Goal: Information Seeking & Learning: Find specific fact

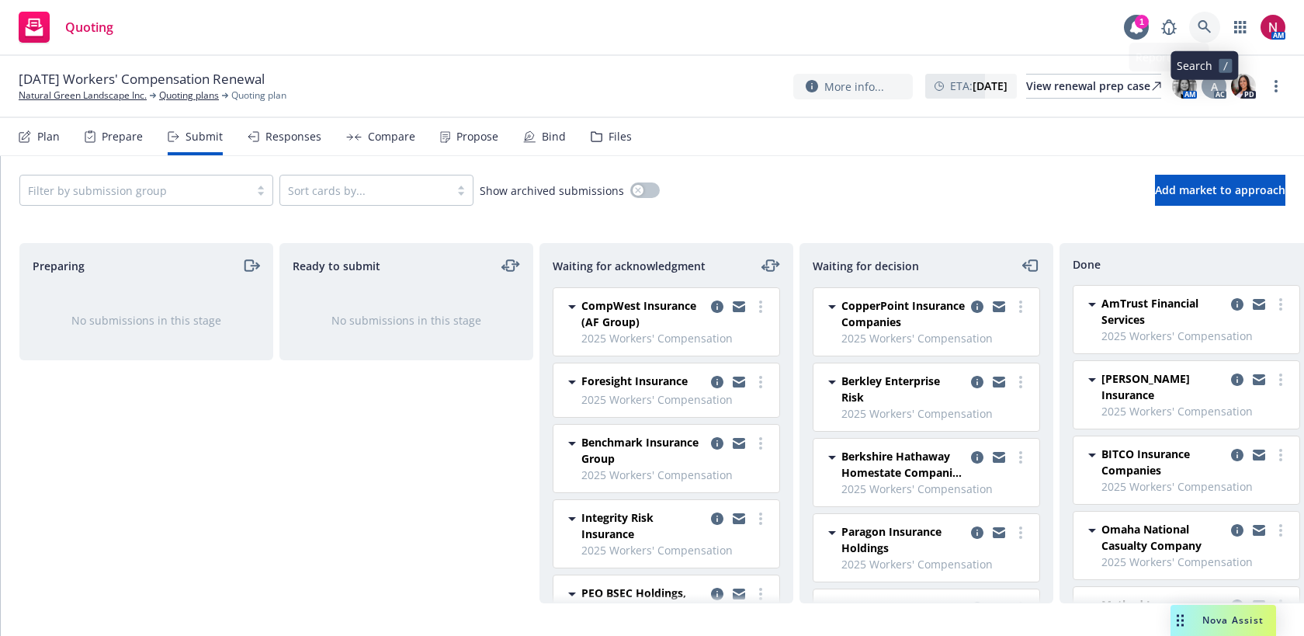
click at [1203, 20] on icon at bounding box center [1203, 26] width 13 height 13
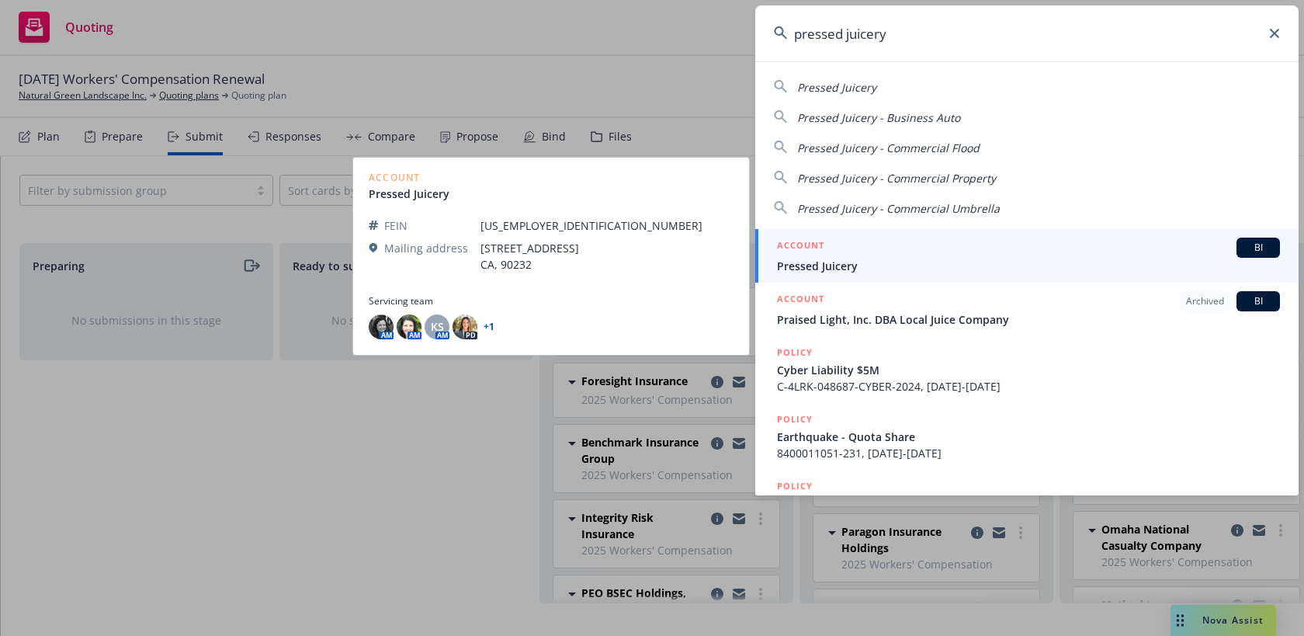
type input "pressed juicery"
click at [1064, 258] on span "Pressed Juicery" at bounding box center [1028, 266] width 503 height 16
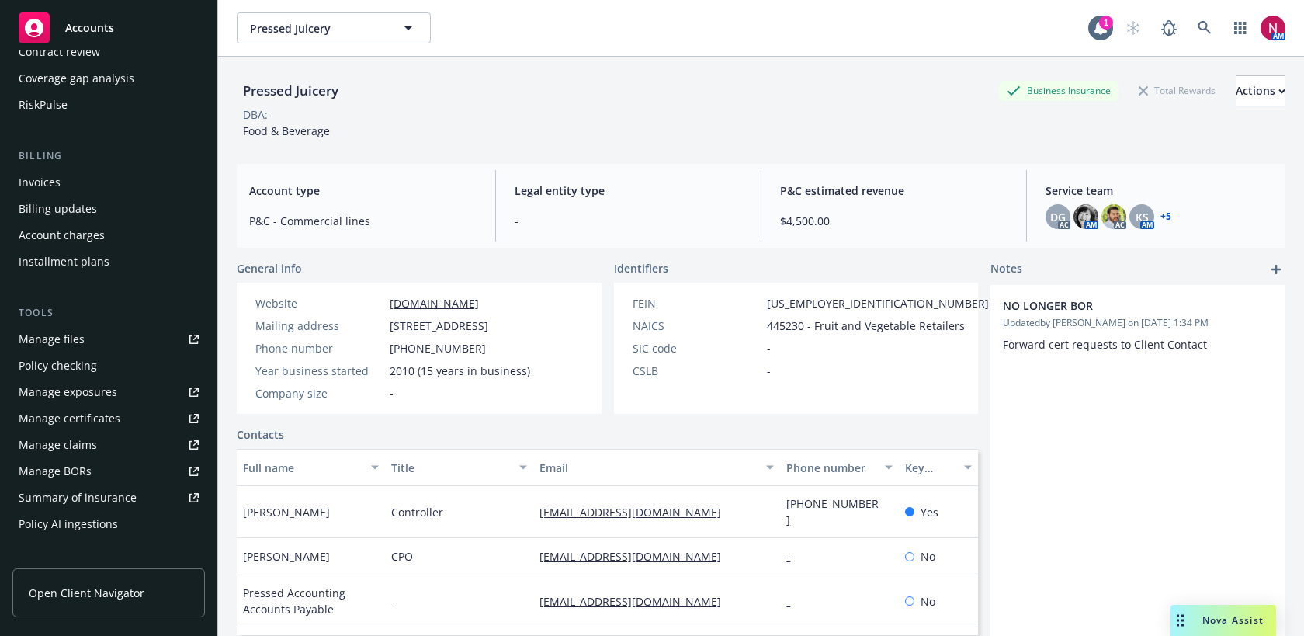
scroll to position [455, 0]
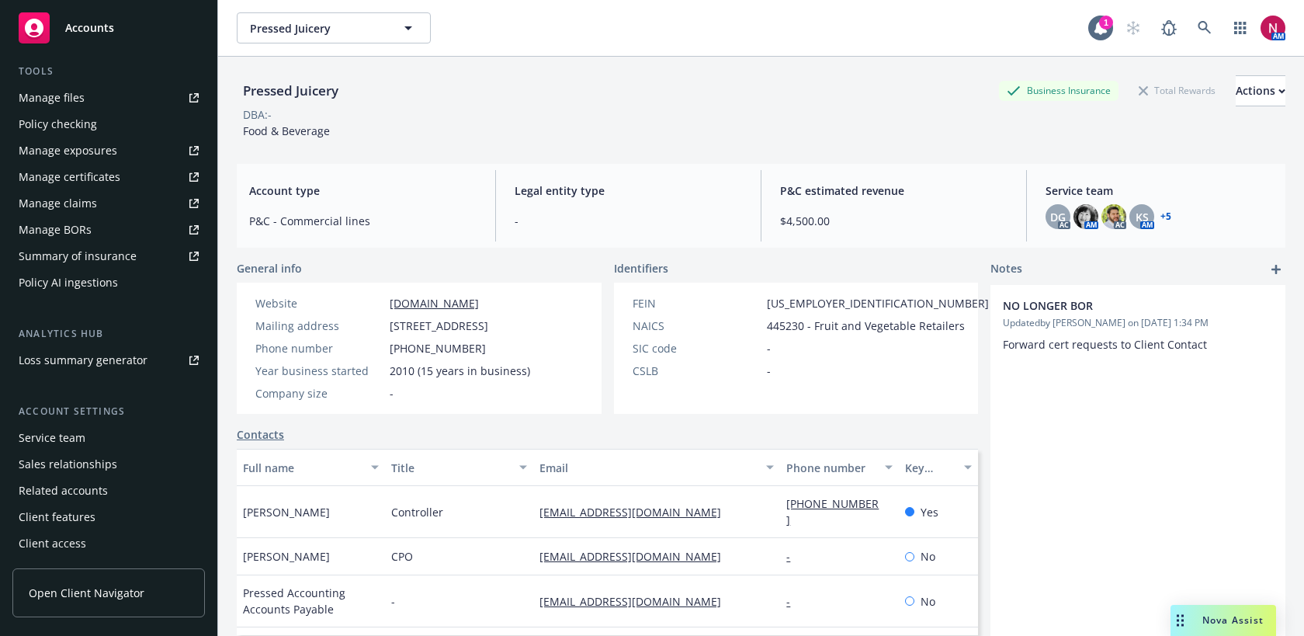
click at [68, 435] on div "Service team" at bounding box center [52, 437] width 67 height 25
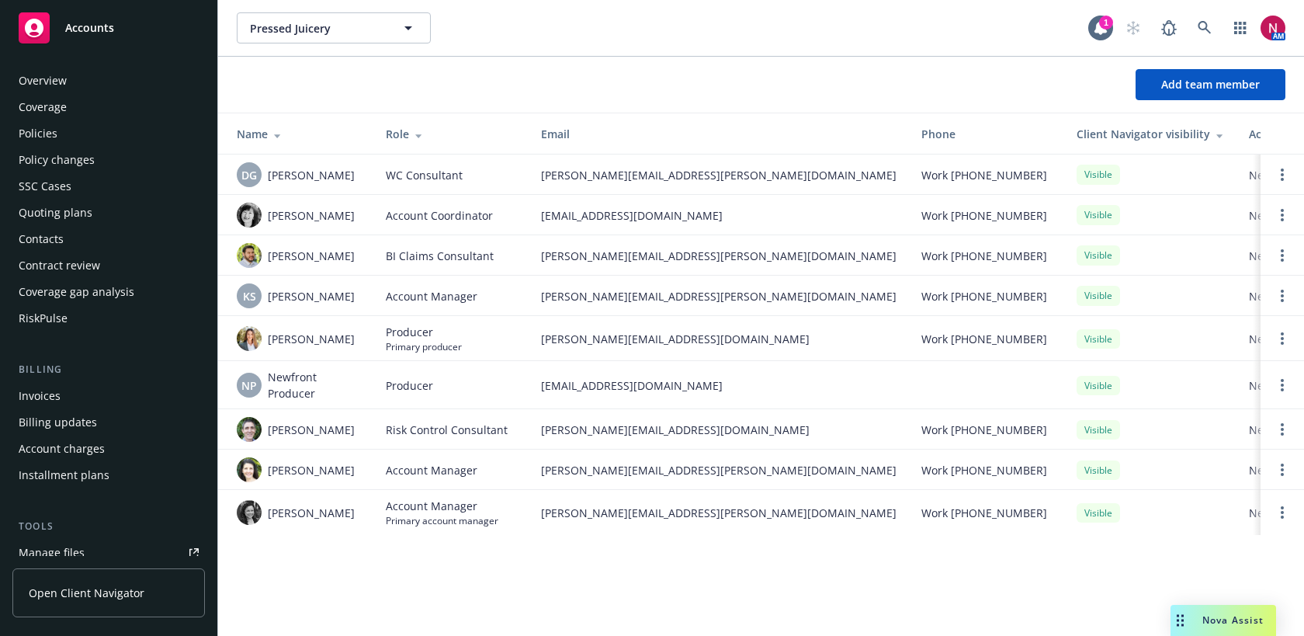
click at [54, 140] on div "Policies" at bounding box center [38, 133] width 39 height 25
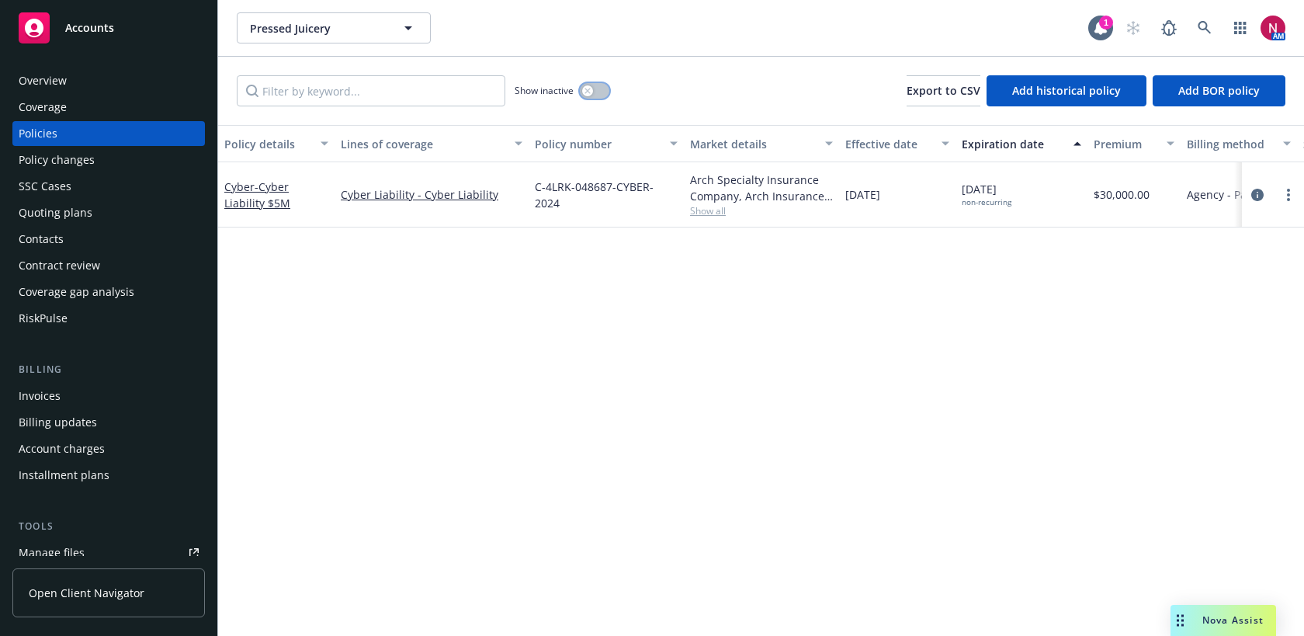
click at [598, 91] on button "button" at bounding box center [594, 91] width 29 height 16
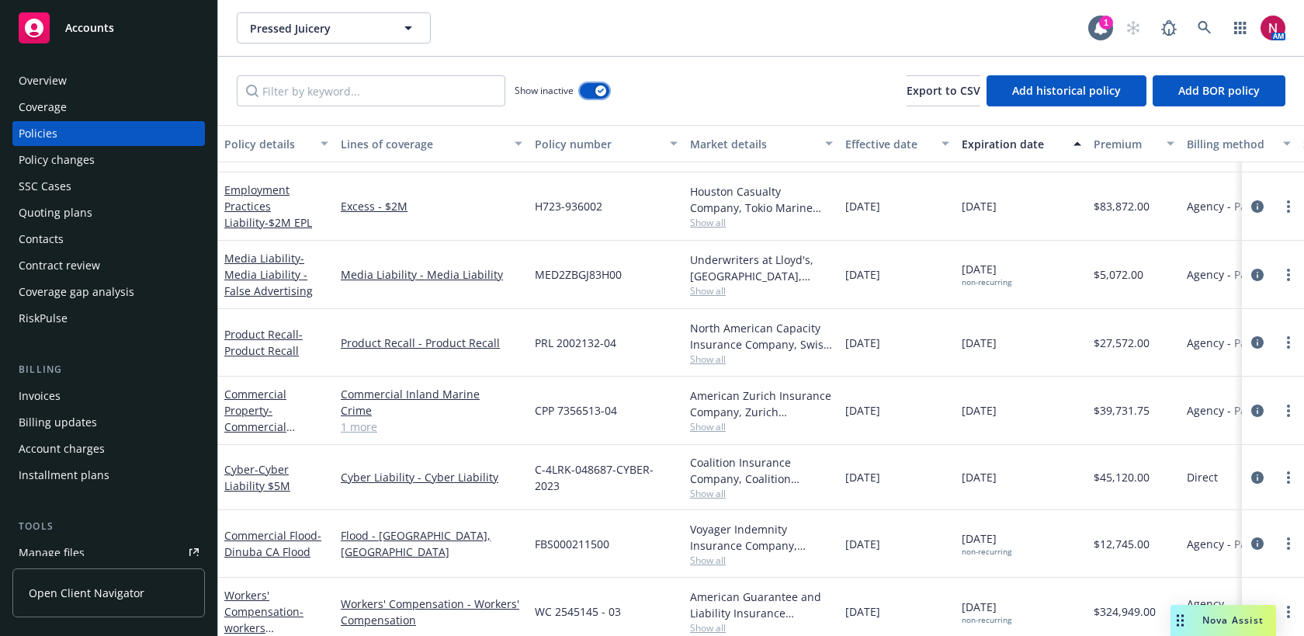
scroll to position [1495, 0]
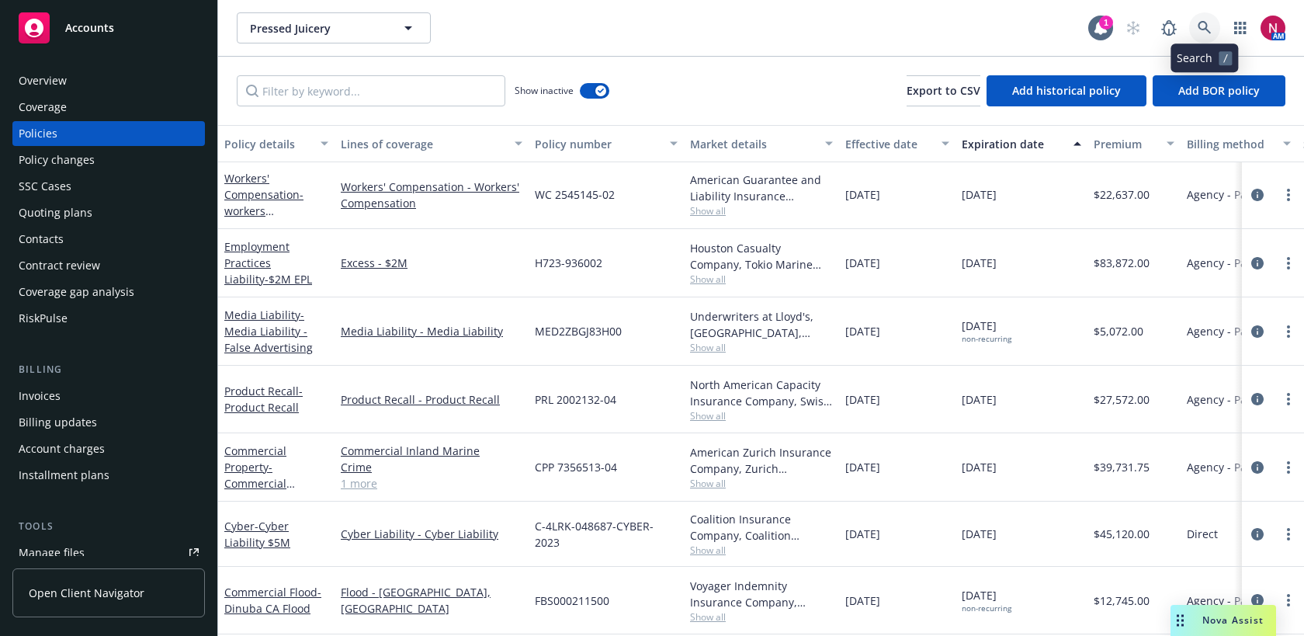
click at [1204, 31] on icon at bounding box center [1204, 28] width 14 height 14
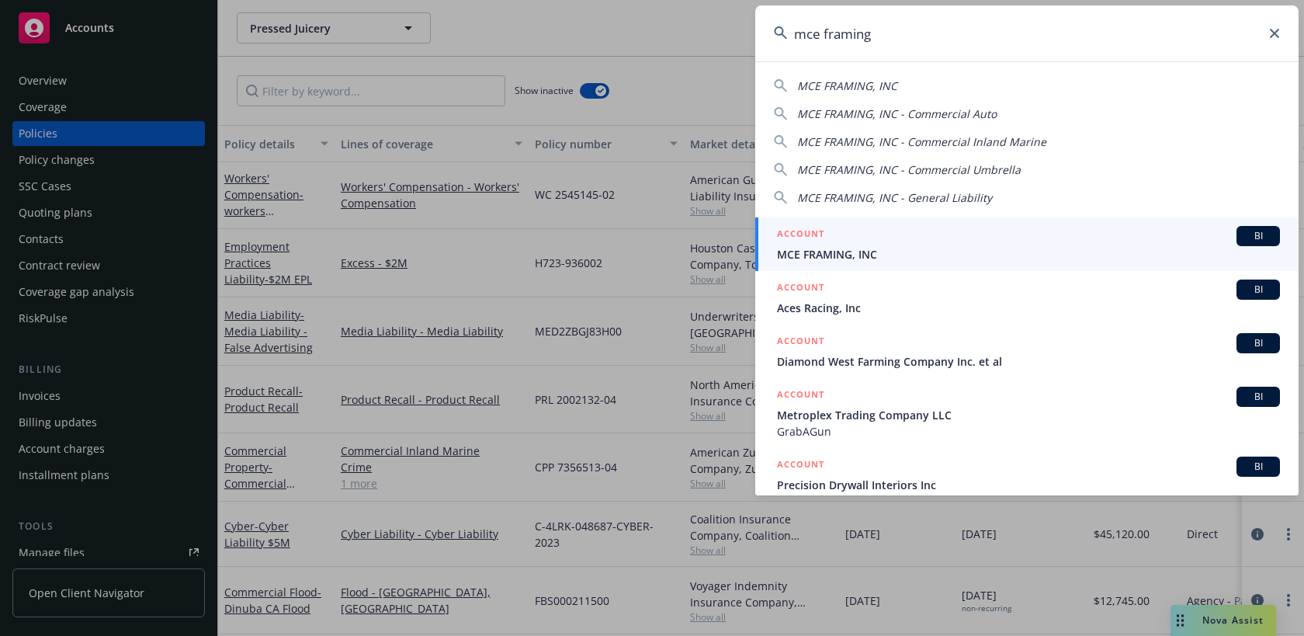
type input "mce framing"
click at [1024, 246] on span "MCE FRAMING, INC" at bounding box center [1028, 254] width 503 height 16
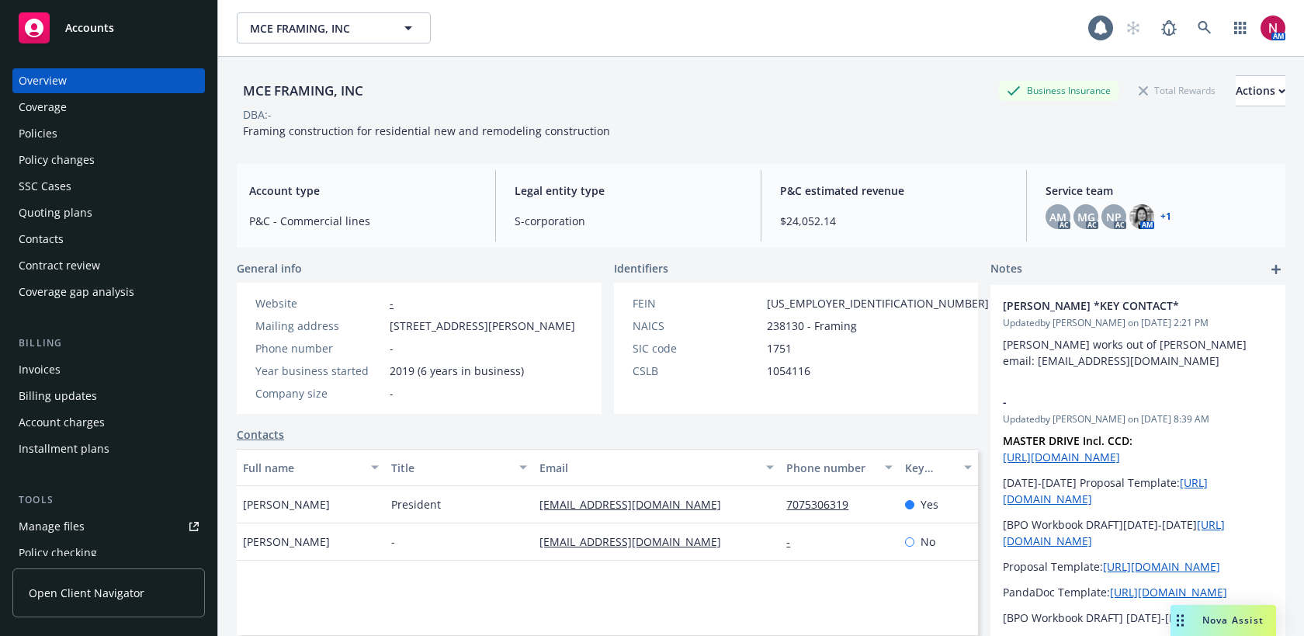
click at [81, 213] on div "Quoting plans" at bounding box center [56, 212] width 74 height 25
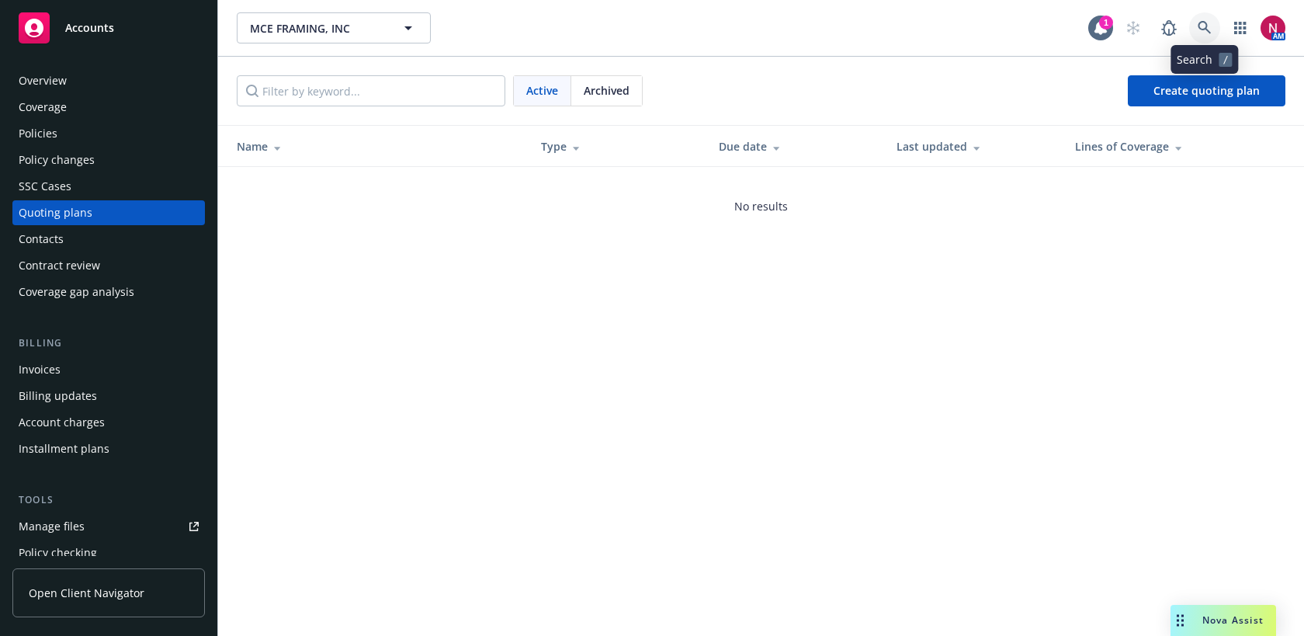
click at [1199, 26] on icon at bounding box center [1203, 27] width 13 height 13
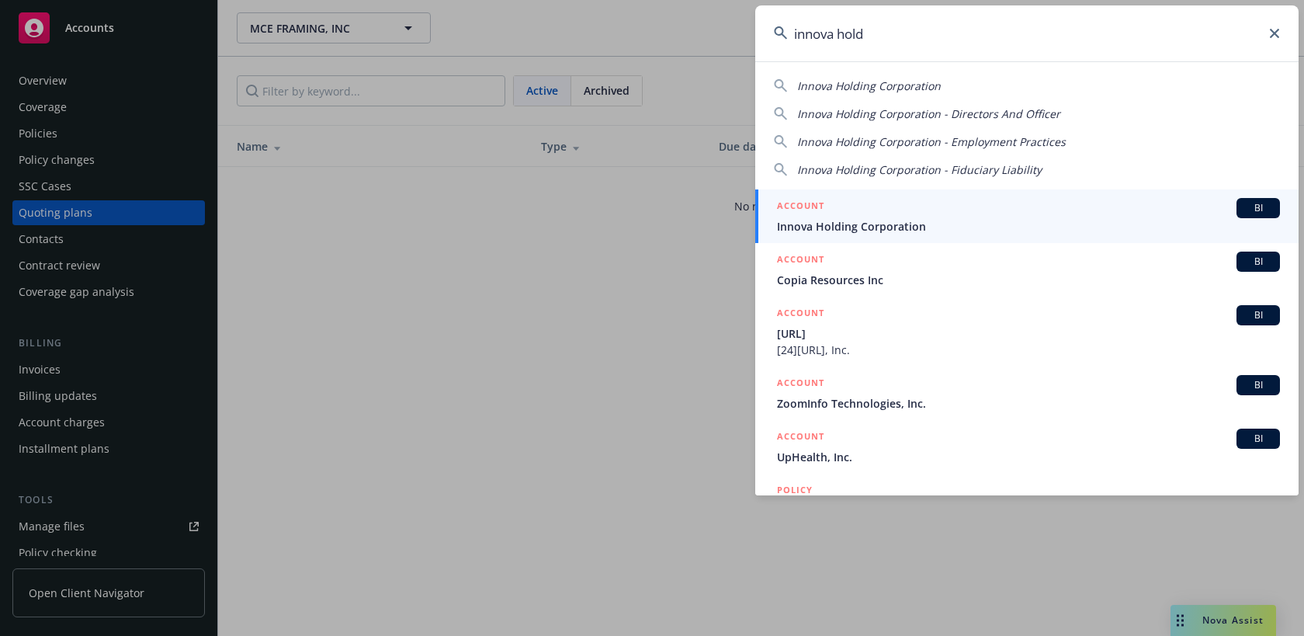
type input "innova hold"
click at [1080, 216] on div "ACCOUNT BI" at bounding box center [1028, 208] width 503 height 20
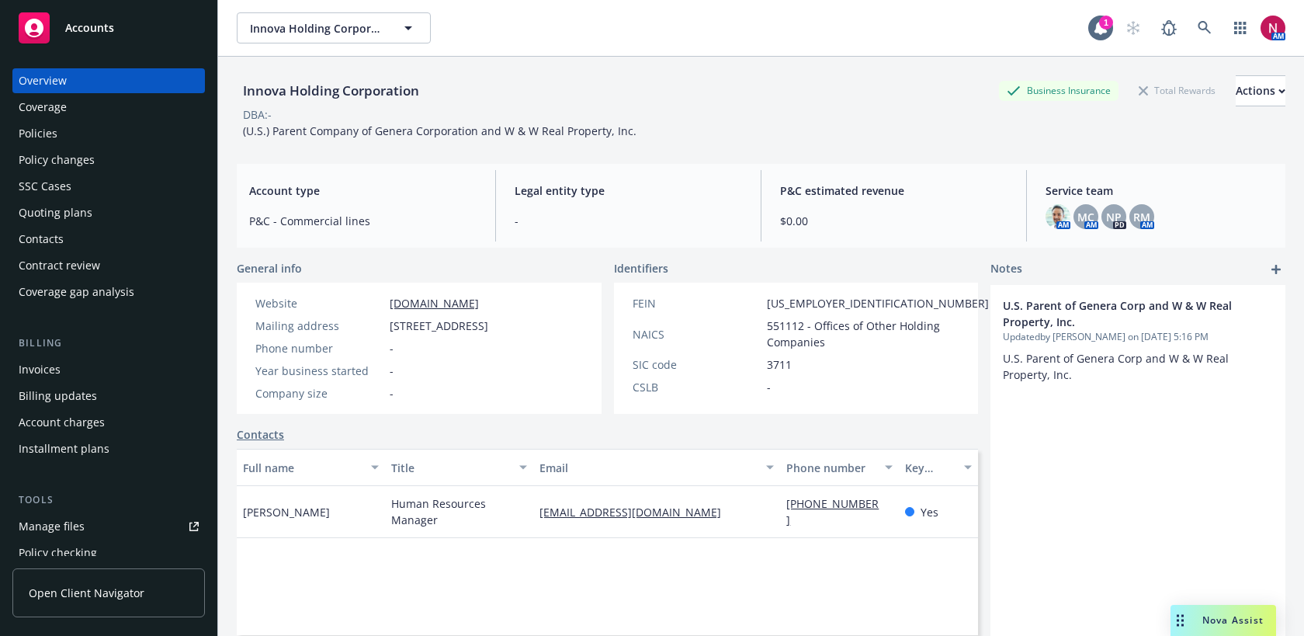
click at [54, 135] on div "Policies" at bounding box center [38, 133] width 39 height 25
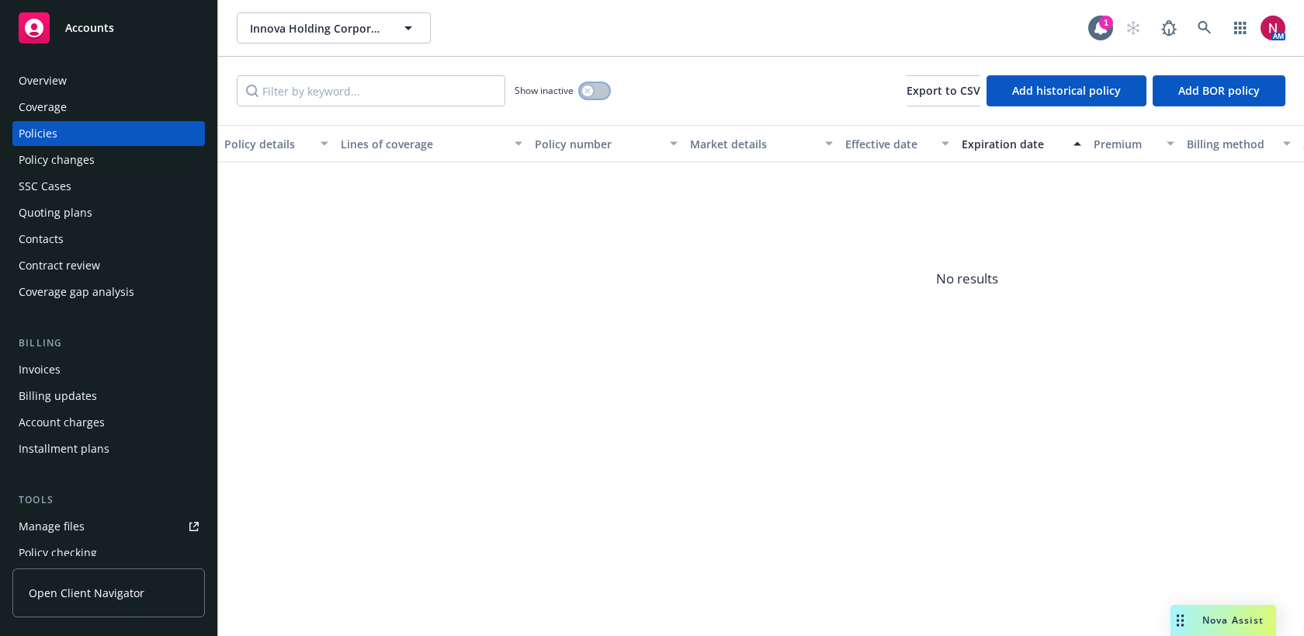
click at [593, 89] on button "button" at bounding box center [594, 91] width 29 height 16
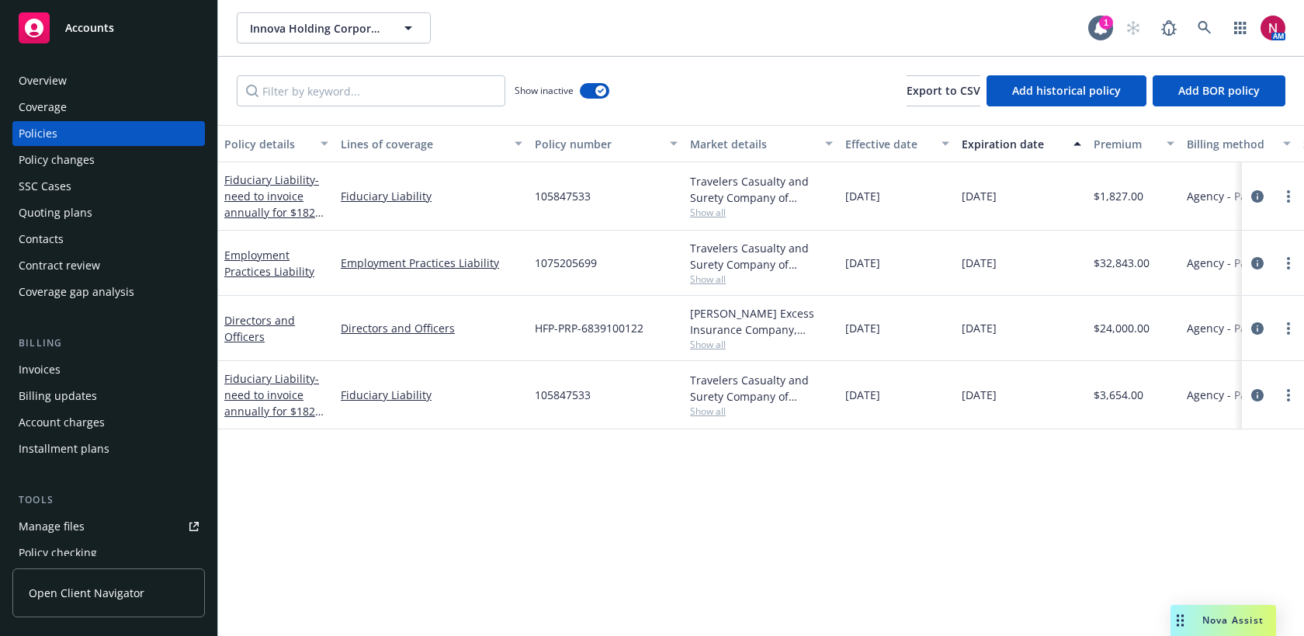
click at [94, 74] on div "Overview" at bounding box center [109, 80] width 180 height 25
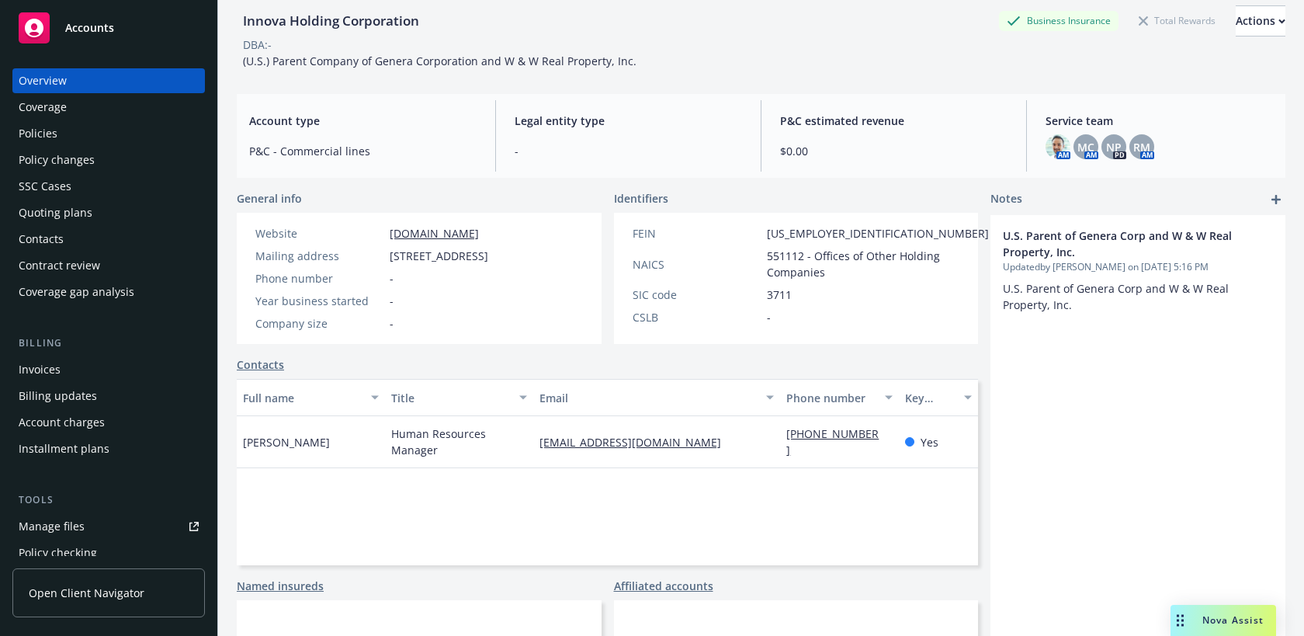
scroll to position [170, 0]
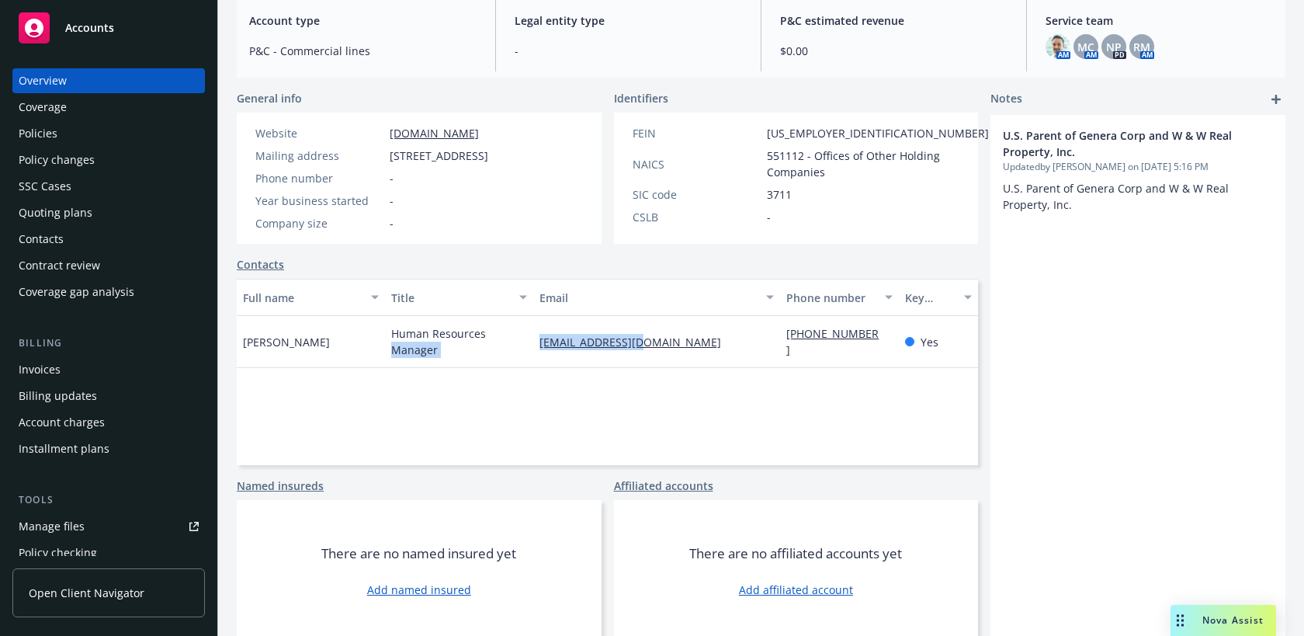
drag, startPoint x: 667, startPoint y: 341, endPoint x: 530, endPoint y: 335, distance: 136.7
click at [530, 335] on div "[PERSON_NAME] Human Resources Manager [EMAIL_ADDRESS][DOMAIN_NAME] [PHONE_NUMBE…" at bounding box center [607, 342] width 741 height 52
click at [699, 334] on div "[EMAIL_ADDRESS][DOMAIN_NAME]" at bounding box center [656, 342] width 247 height 52
drag, startPoint x: 656, startPoint y: 344, endPoint x: 538, endPoint y: 334, distance: 118.4
click at [538, 334] on div "[EMAIL_ADDRESS][DOMAIN_NAME]" at bounding box center [656, 342] width 247 height 52
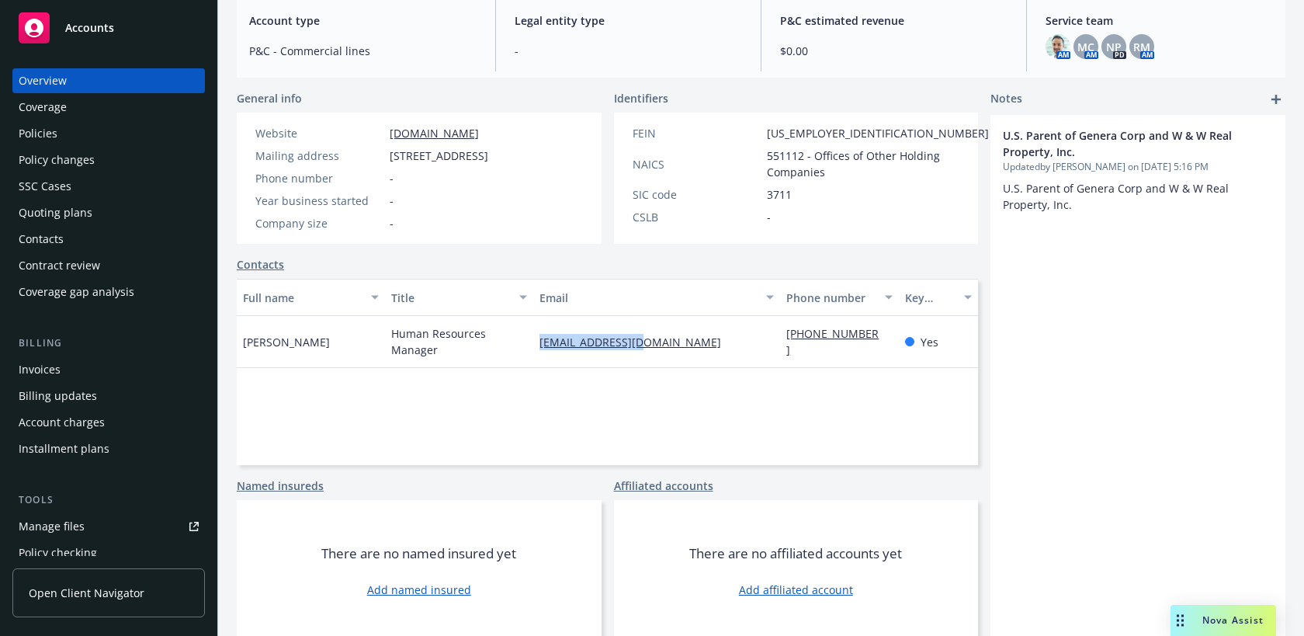
copy link "[EMAIL_ADDRESS][DOMAIN_NAME]"
click at [78, 142] on div "Policies" at bounding box center [109, 133] width 180 height 25
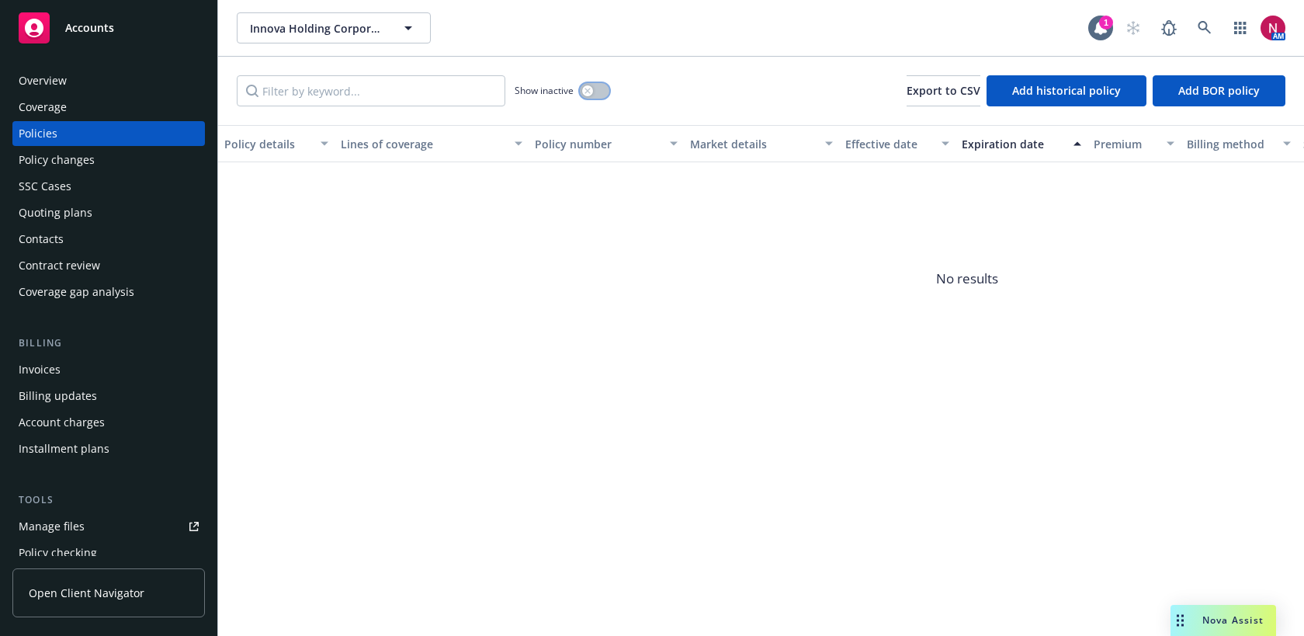
click at [586, 88] on icon "button" at bounding box center [586, 90] width 5 height 5
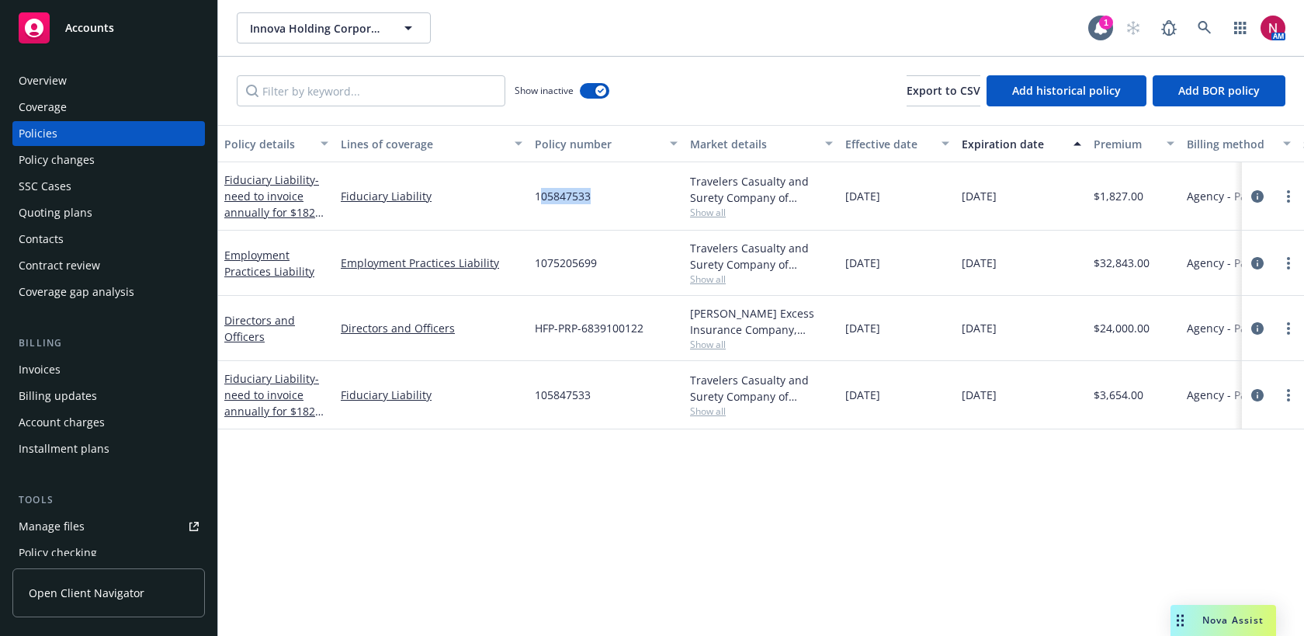
drag, startPoint x: 540, startPoint y: 193, endPoint x: 592, endPoint y: 196, distance: 52.1
click at [592, 196] on div "105847533" at bounding box center [605, 196] width 155 height 68
drag, startPoint x: 533, startPoint y: 196, endPoint x: 613, endPoint y: 203, distance: 80.2
click at [614, 203] on div "105847533" at bounding box center [605, 196] width 155 height 68
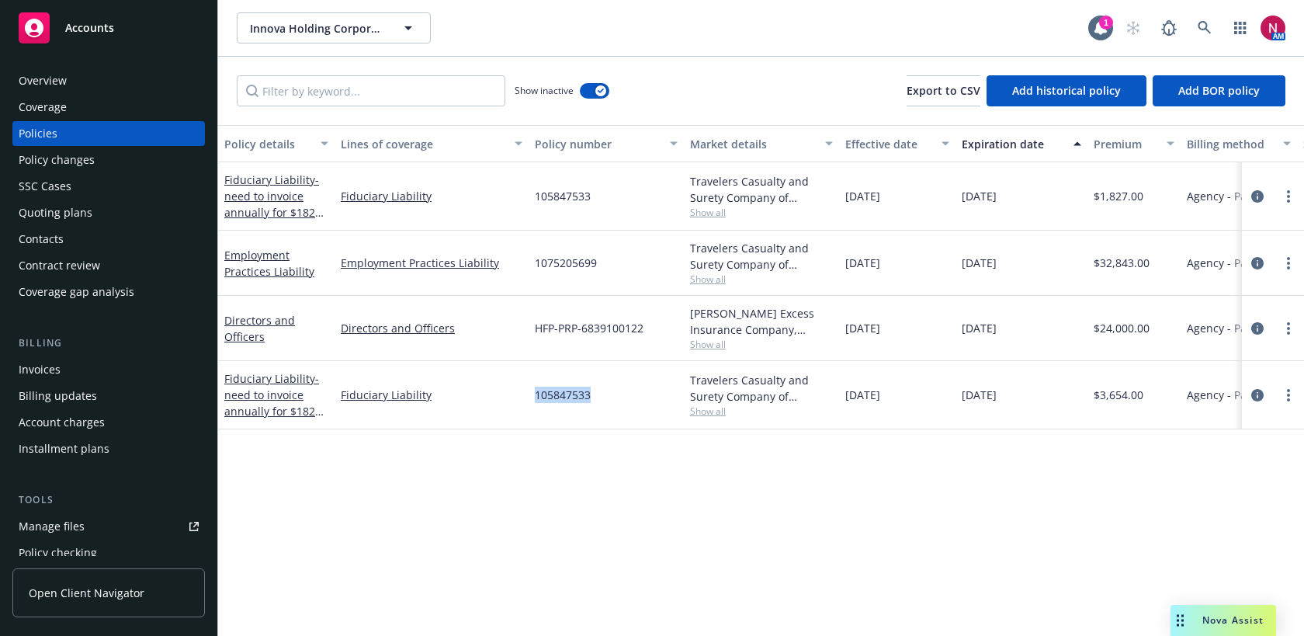
drag, startPoint x: 534, startPoint y: 396, endPoint x: 595, endPoint y: 395, distance: 61.3
click at [595, 395] on div "105847533" at bounding box center [605, 395] width 155 height 68
copy span "105847533"
click at [281, 397] on span "- need to invoice annually for $1827 on [DATE], [DATE]" at bounding box center [273, 403] width 99 height 64
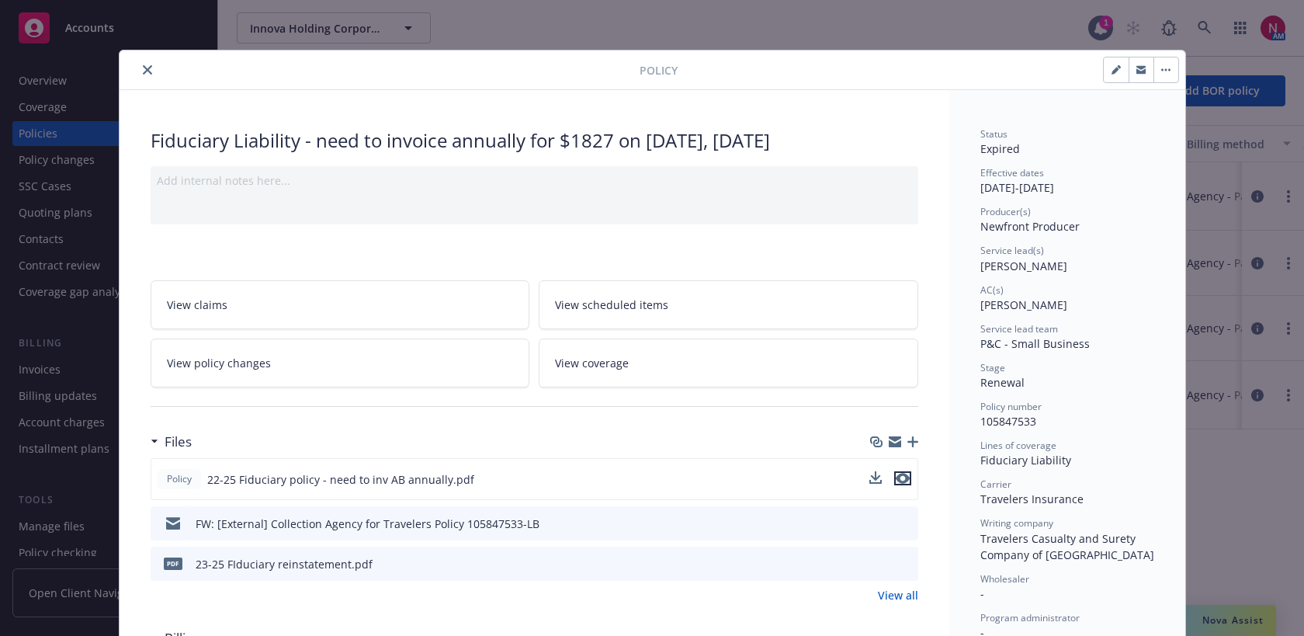
click at [906, 475] on icon "preview file" at bounding box center [903, 478] width 14 height 11
click at [147, 71] on icon "close" at bounding box center [147, 69] width 9 height 9
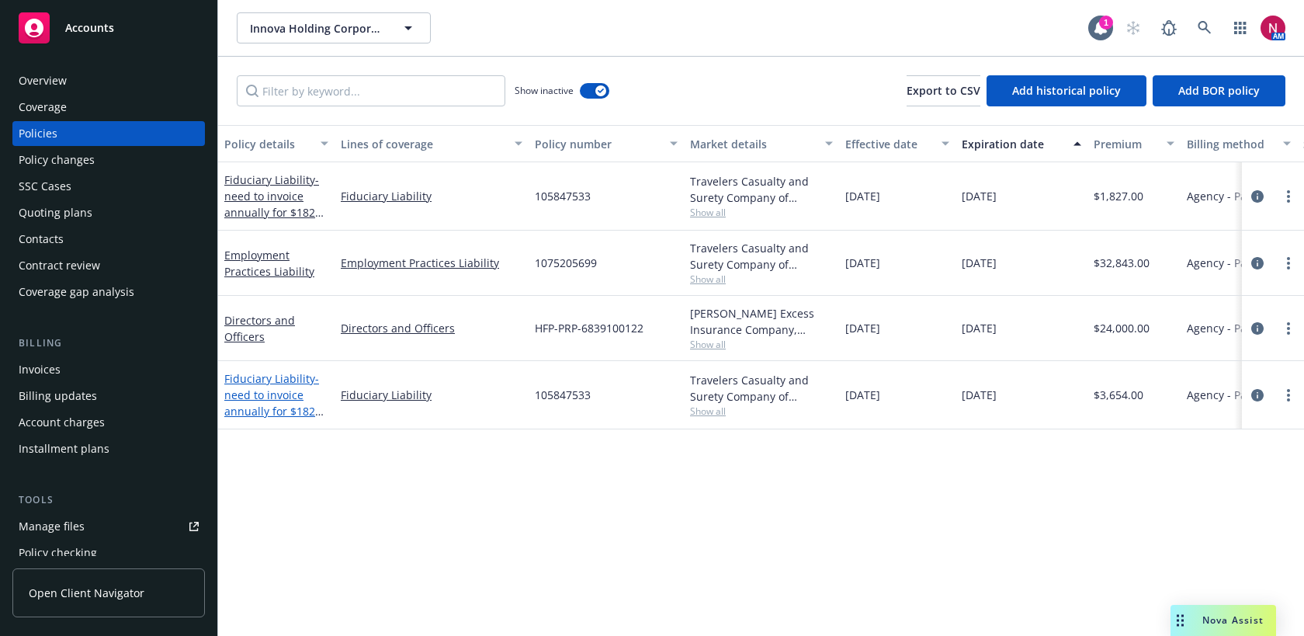
click at [242, 392] on span "- need to invoice annually for $1827 on [DATE], [DATE]" at bounding box center [273, 403] width 99 height 64
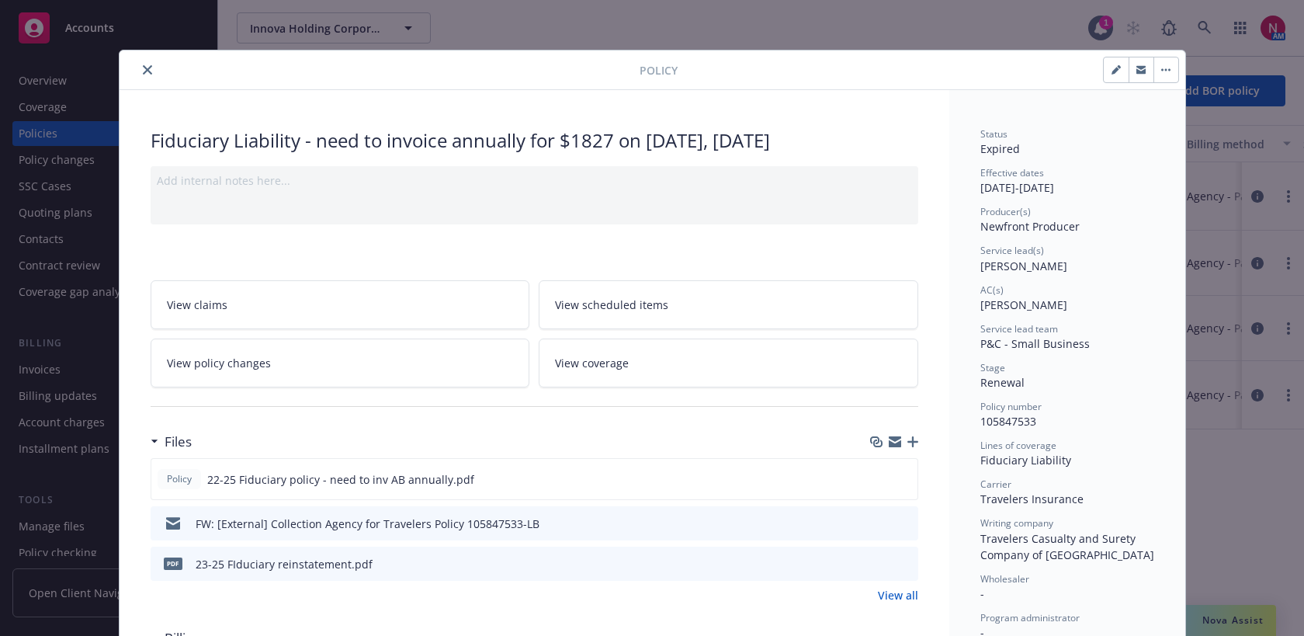
click at [147, 68] on icon "close" at bounding box center [147, 69] width 9 height 9
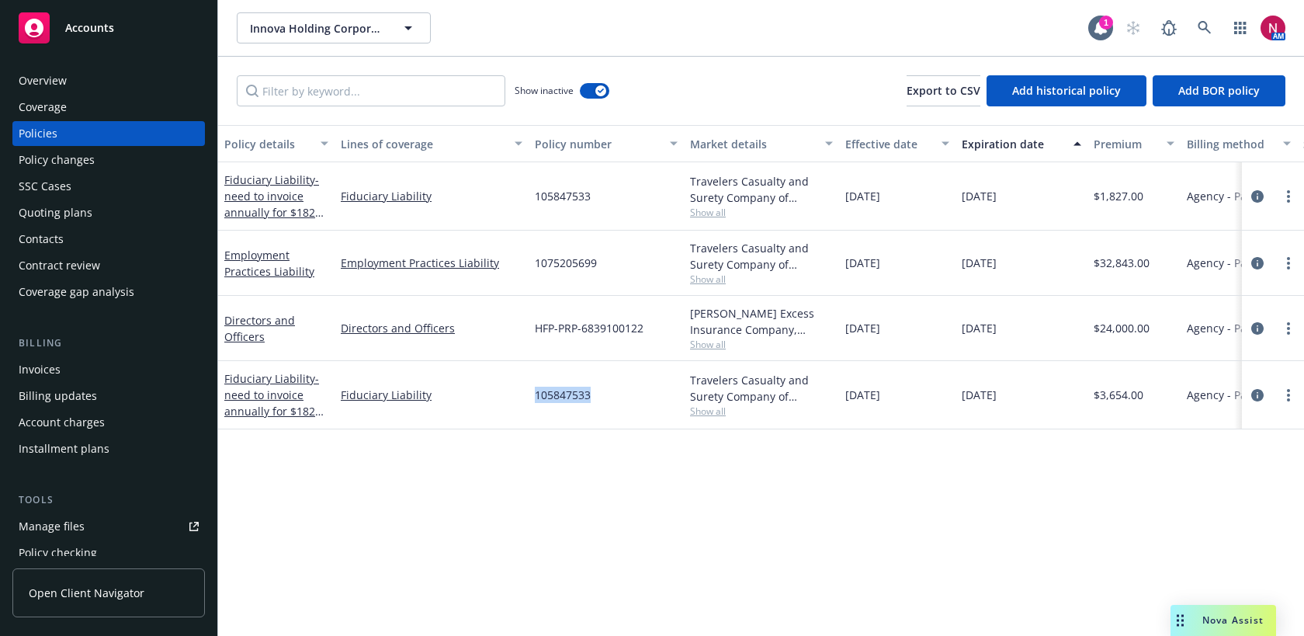
drag, startPoint x: 533, startPoint y: 394, endPoint x: 609, endPoint y: 394, distance: 76.1
click at [609, 394] on div "105847533" at bounding box center [605, 395] width 155 height 68
copy span "105847533"
drag, startPoint x: 532, startPoint y: 389, endPoint x: 632, endPoint y: 400, distance: 100.8
click at [633, 400] on div "105847533" at bounding box center [605, 395] width 155 height 68
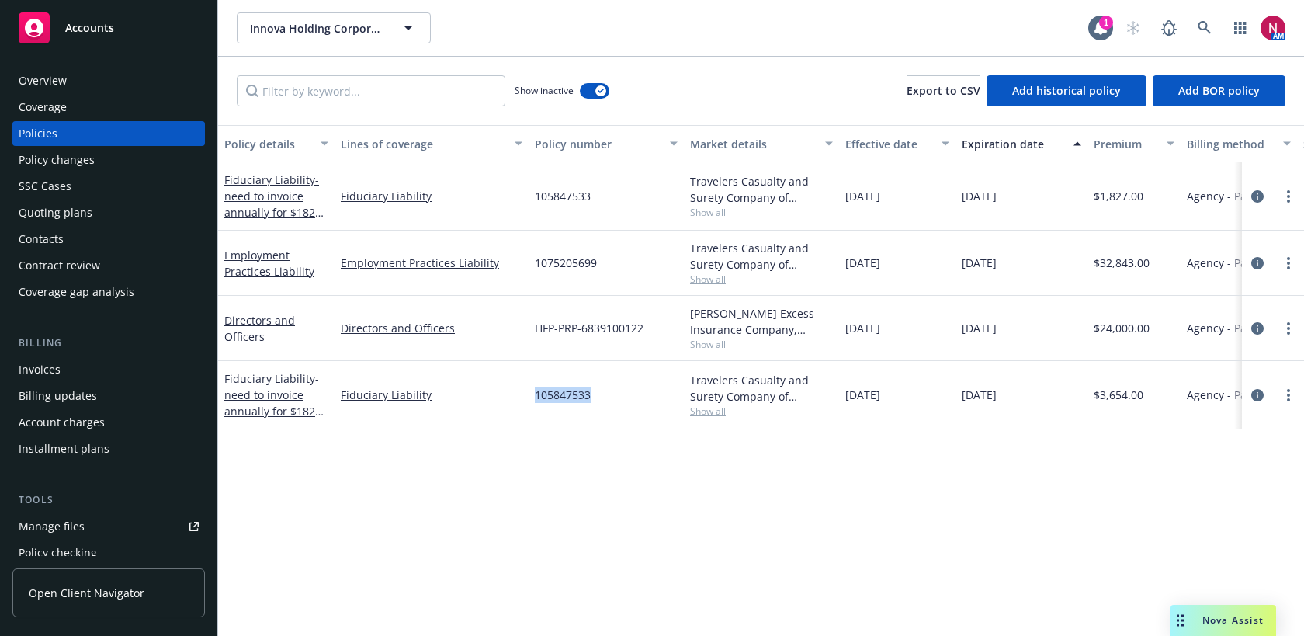
copy span "105847533"
click at [1204, 30] on icon at bounding box center [1204, 28] width 14 height 14
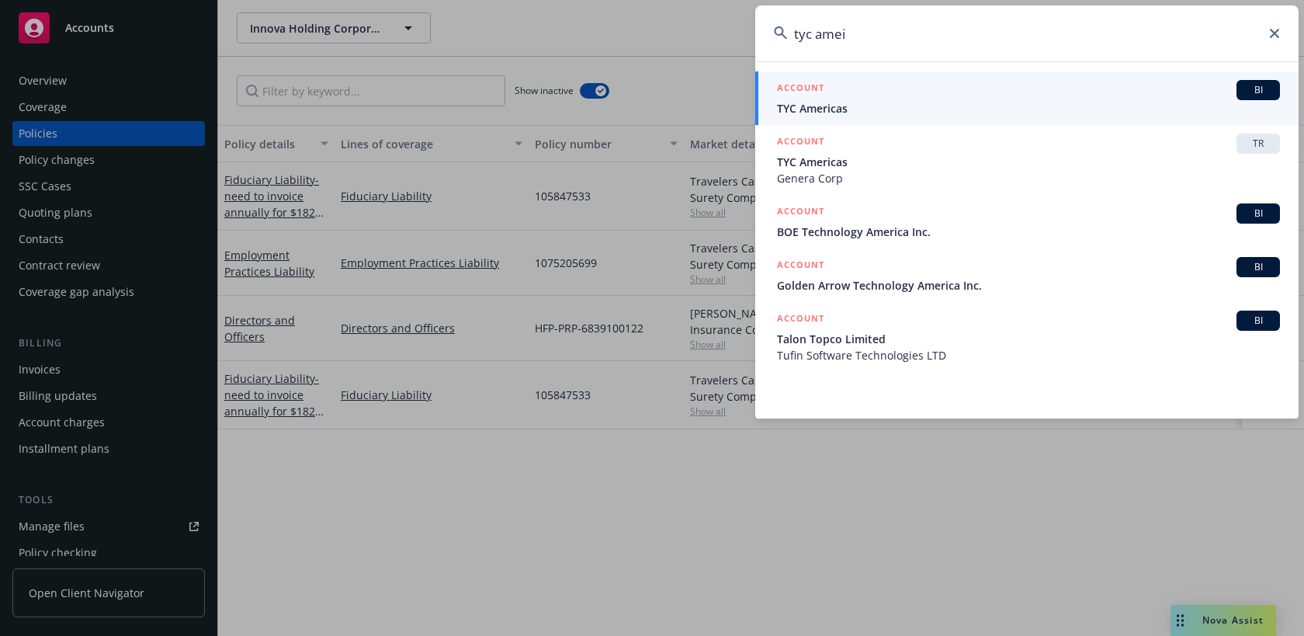
type input "tyc amei"
click at [1127, 102] on span "TYC Americas" at bounding box center [1028, 108] width 503 height 16
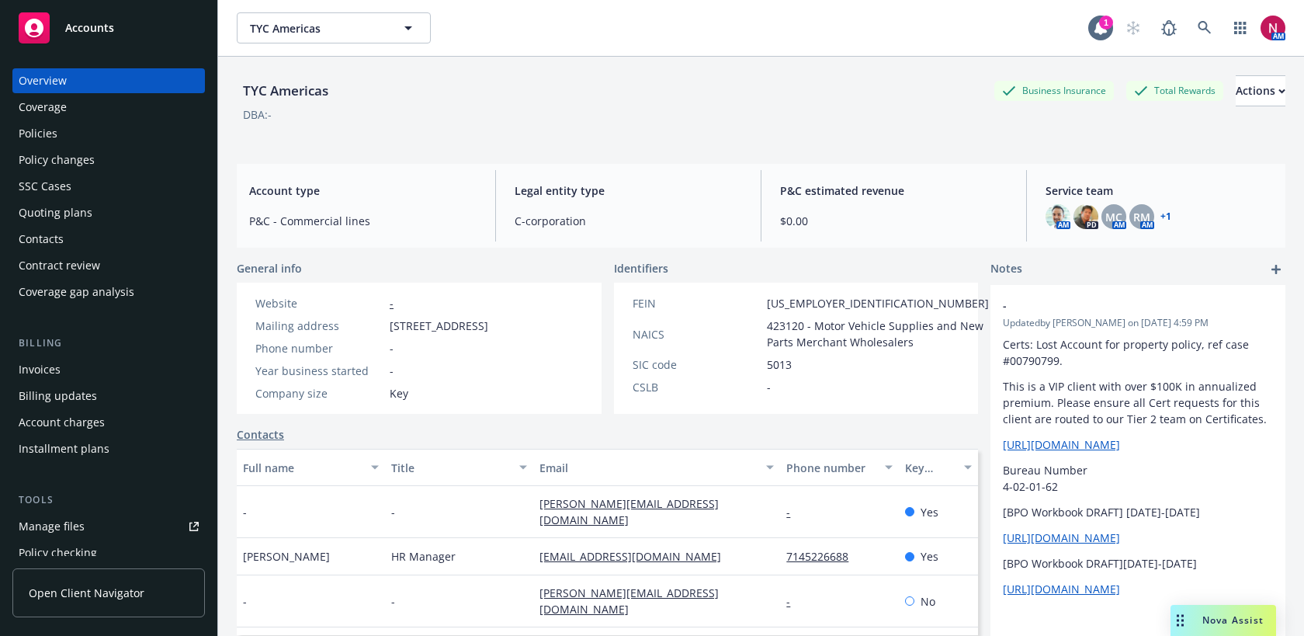
click at [69, 126] on div "Policies" at bounding box center [109, 133] width 180 height 25
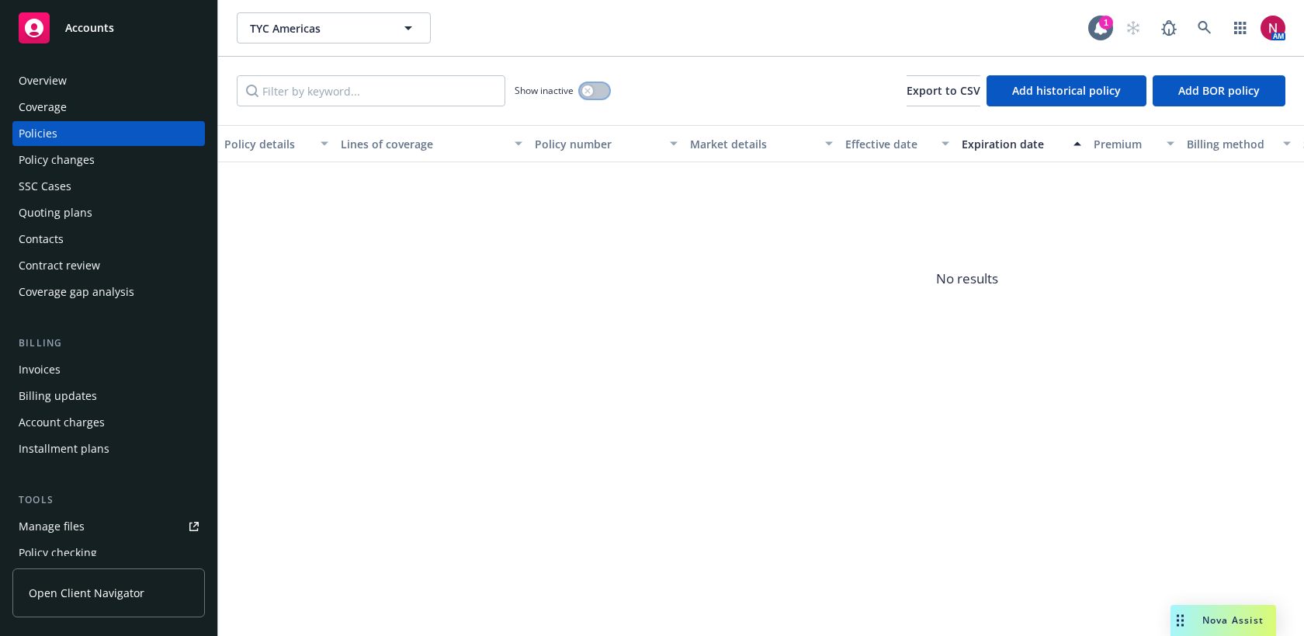
click at [597, 92] on button "button" at bounding box center [594, 91] width 29 height 16
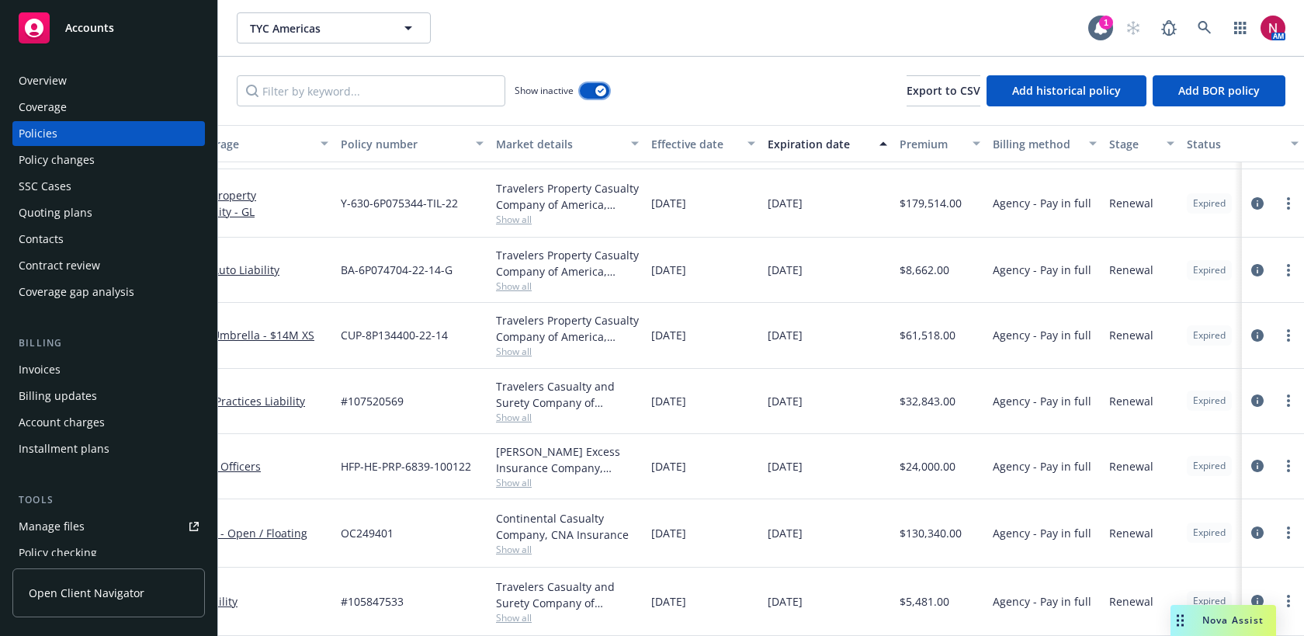
scroll to position [2979, 0]
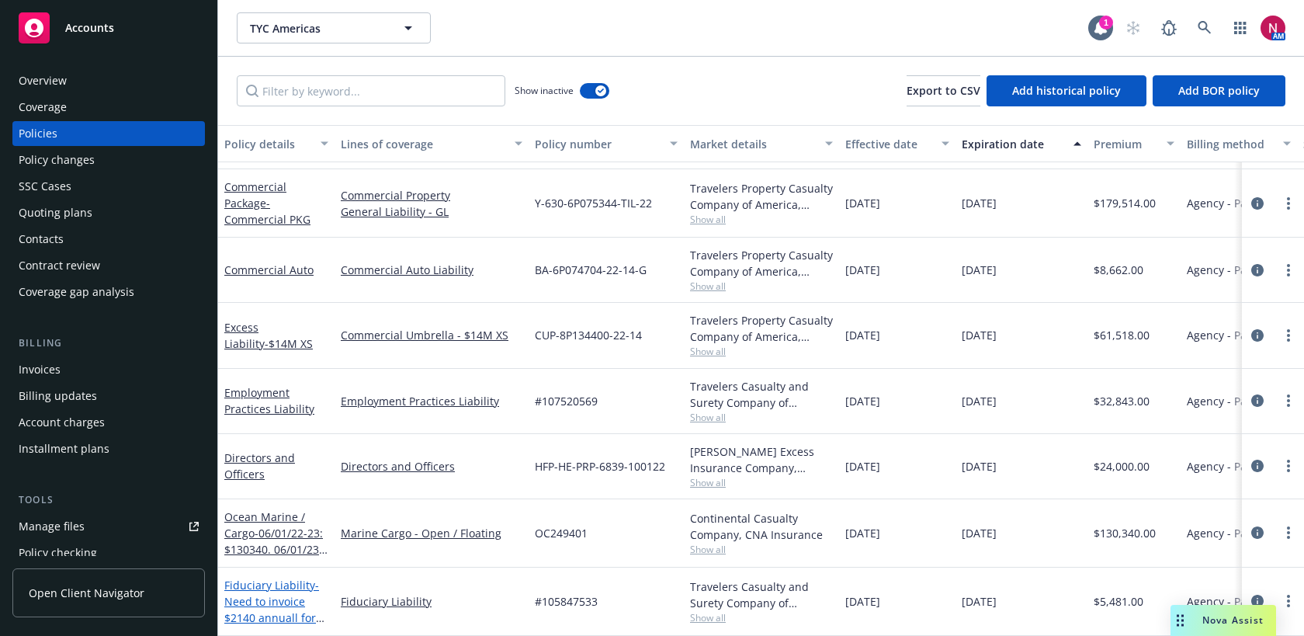
click at [260, 599] on span "- Need to invoice $2140 annuall for [DATE], and [DATE]" at bounding box center [274, 609] width 100 height 64
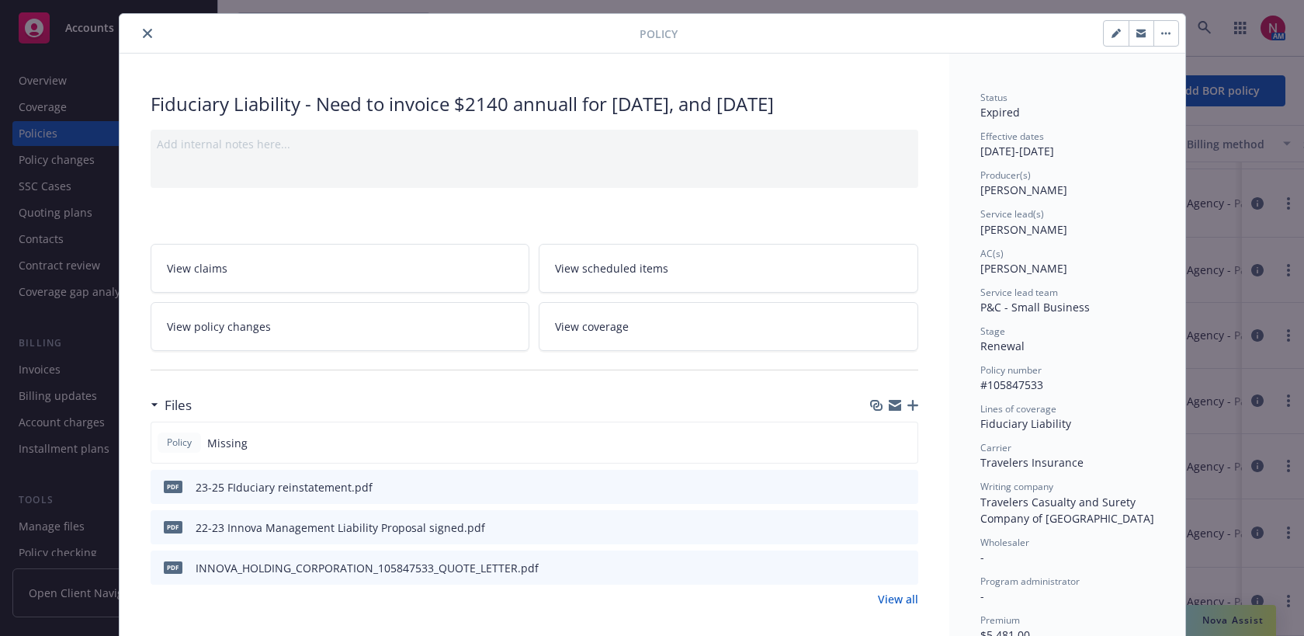
scroll to position [45, 0]
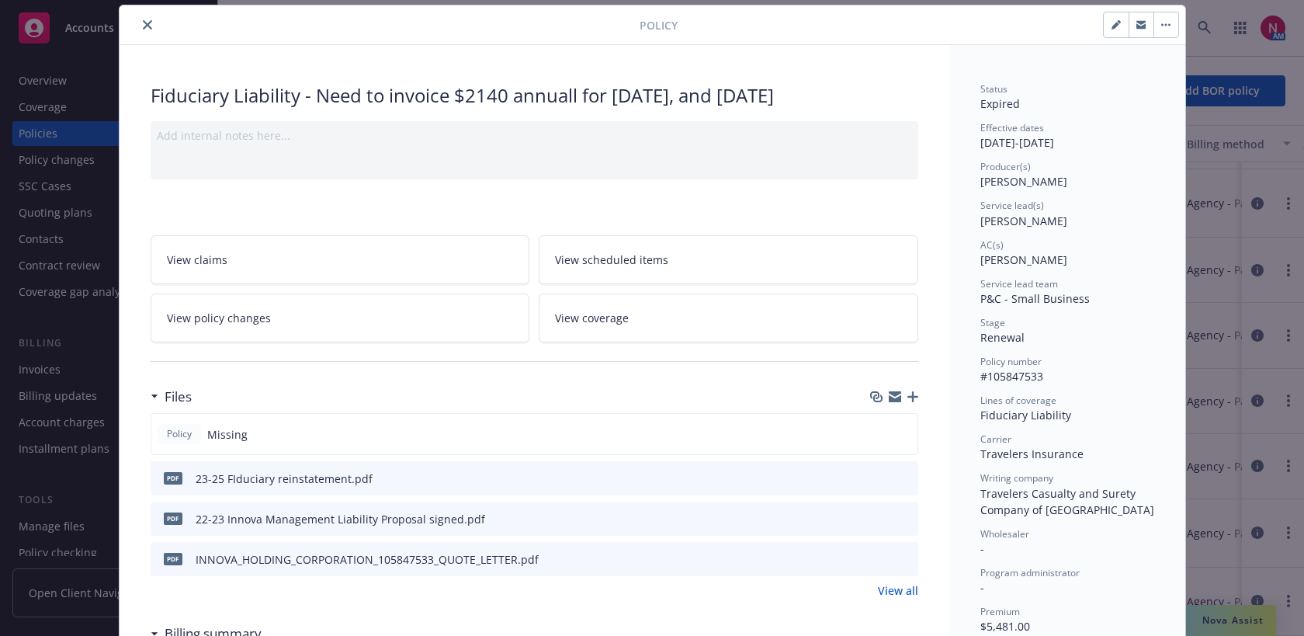
click at [902, 475] on icon "preview file" at bounding box center [903, 477] width 14 height 11
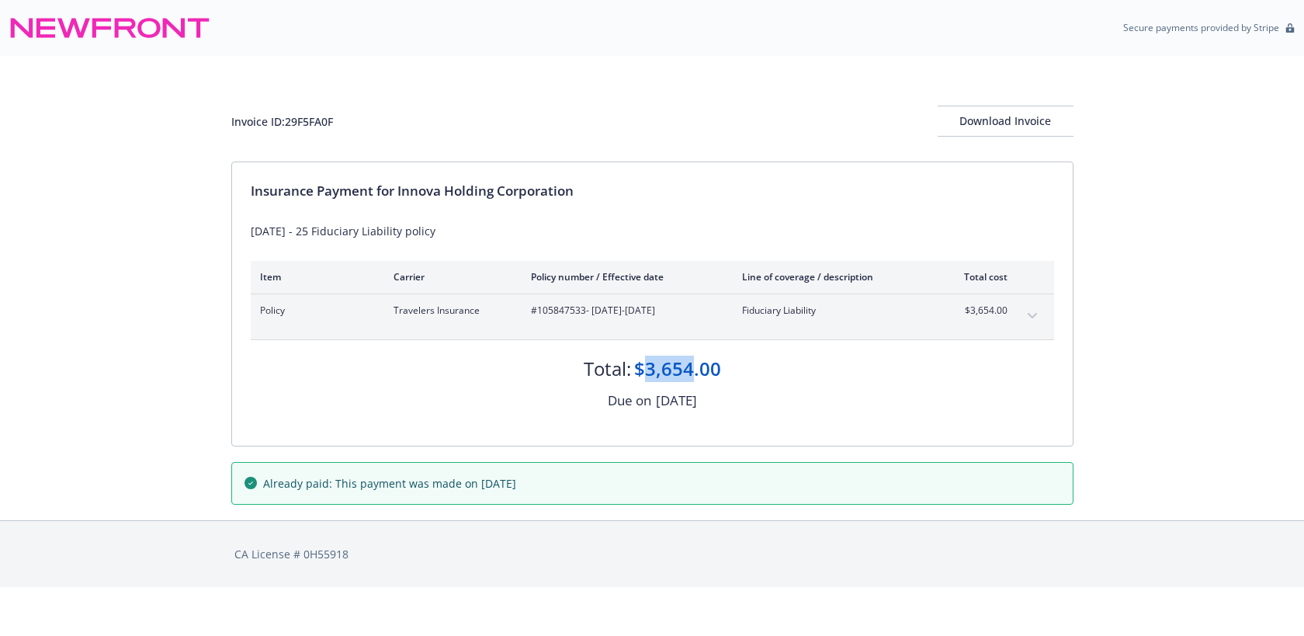
drag, startPoint x: 646, startPoint y: 367, endPoint x: 692, endPoint y: 369, distance: 46.6
click at [694, 369] on div "$3,654.00" at bounding box center [677, 368] width 87 height 26
drag, startPoint x: 286, startPoint y: 117, endPoint x: 354, endPoint y: 121, distance: 67.6
click at [354, 121] on div "Invoice ID: 29F5FA0F Download Invoice" at bounding box center [652, 121] width 842 height 31
copy div "29F5FA0F"
